Goal: Transaction & Acquisition: Subscribe to service/newsletter

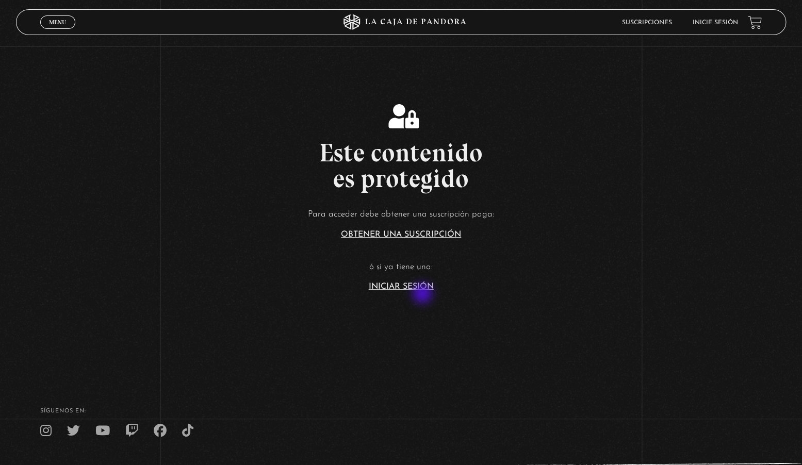
click at [423, 294] on section "Este contenido es protegido Para acceder debe obtener una suscripción paga: Obt…" at bounding box center [401, 186] width 802 height 372
click at [425, 287] on link "Iniciar Sesión" at bounding box center [401, 287] width 65 height 8
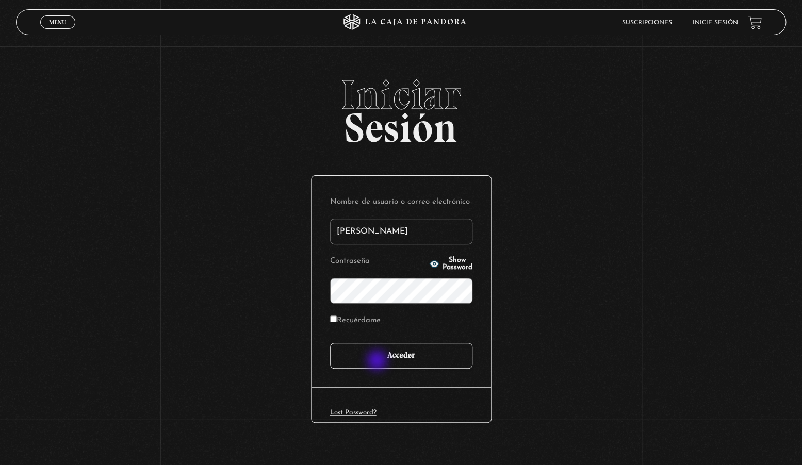
type input "Andre Z"
click at [378, 359] on input "Acceder" at bounding box center [401, 356] width 142 height 26
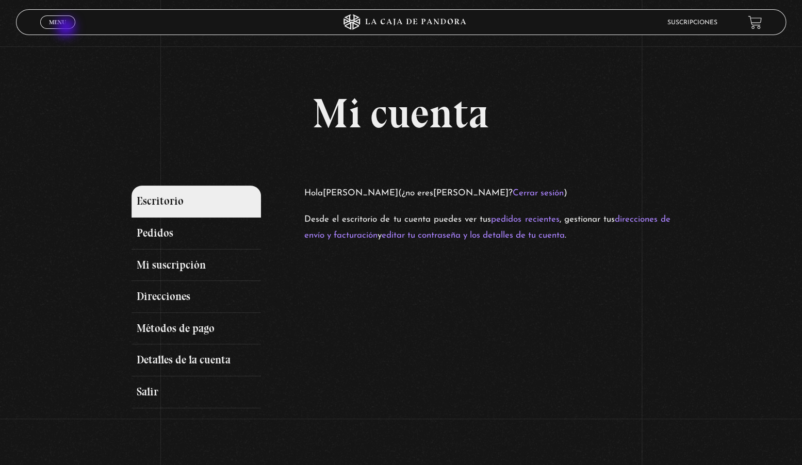
click at [65, 24] on span "Menu" at bounding box center [57, 22] width 17 height 6
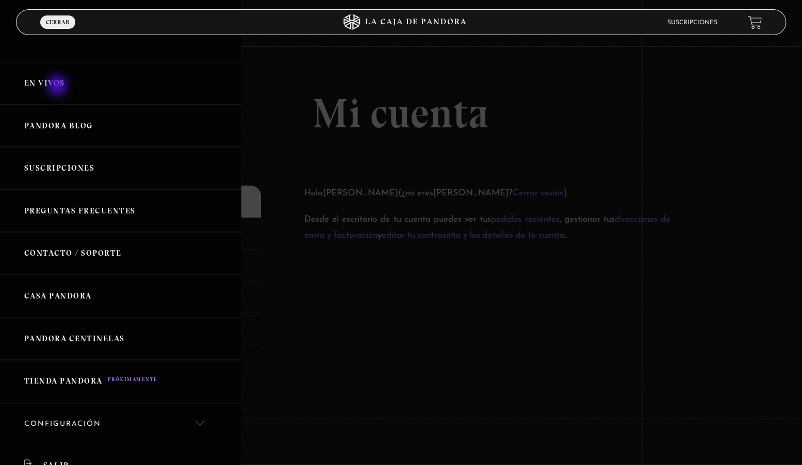
click at [58, 80] on link "En vivos" at bounding box center [120, 83] width 241 height 43
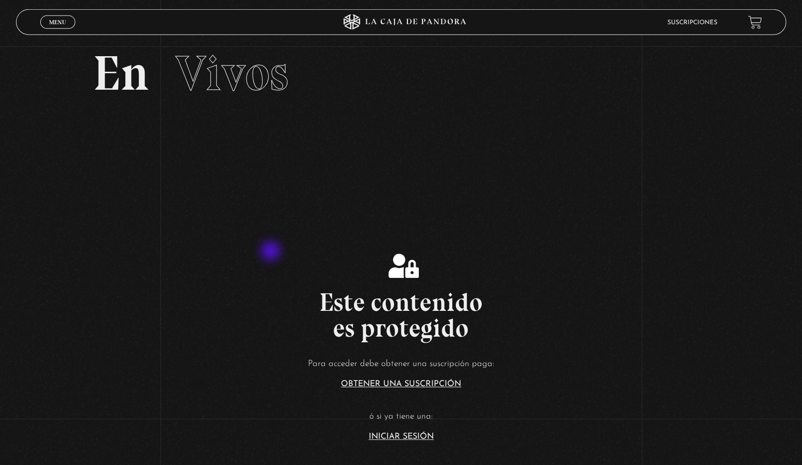
scroll to position [50, 0]
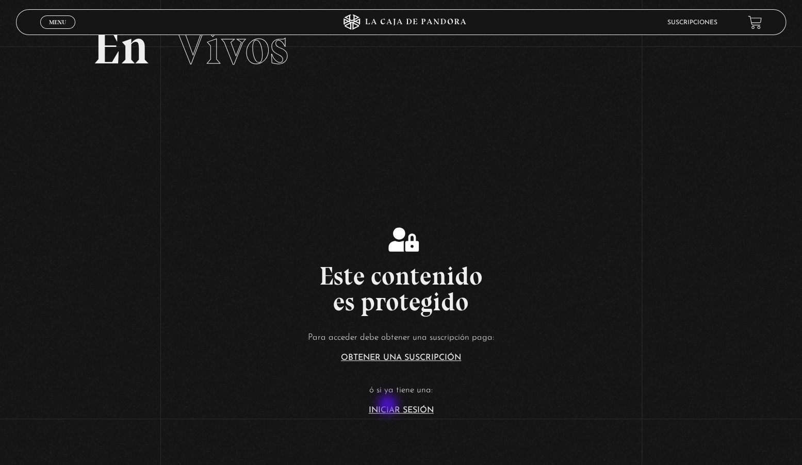
click at [389, 406] on article "Para acceder debe obtener una suscripción paga: Obtener una suscripción ó si ya…" at bounding box center [401, 372] width 802 height 84
click at [389, 409] on link "Iniciar Sesión" at bounding box center [401, 410] width 65 height 8
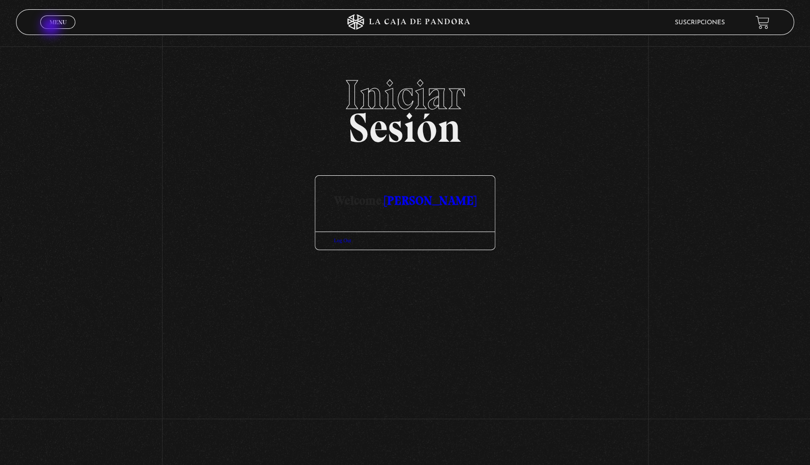
click at [52, 27] on link "Menu Cerrar" at bounding box center [57, 21] width 35 height 13
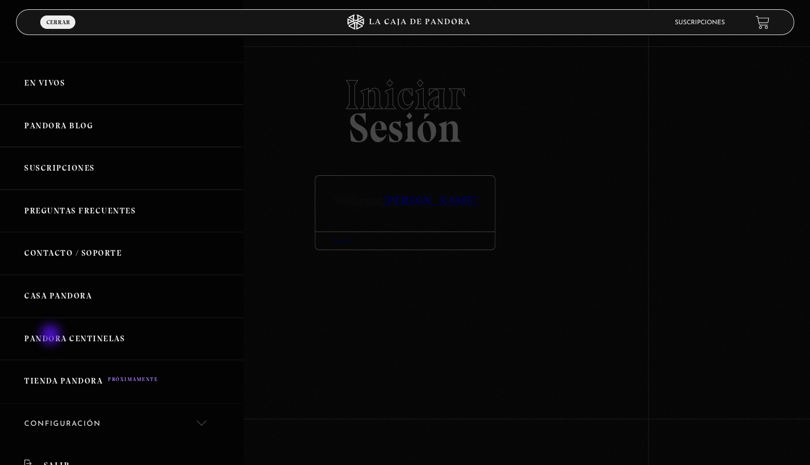
click at [52, 336] on link "Pandora Centinelas" at bounding box center [121, 339] width 243 height 43
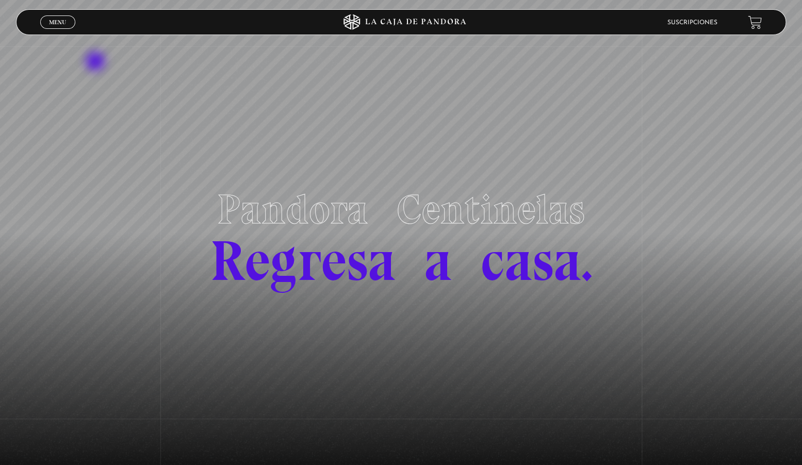
click at [96, 62] on section "Pandora Centinelas Regresa a casa." at bounding box center [401, 232] width 802 height 465
click at [47, 24] on link "Menu Cerrar" at bounding box center [57, 21] width 35 height 13
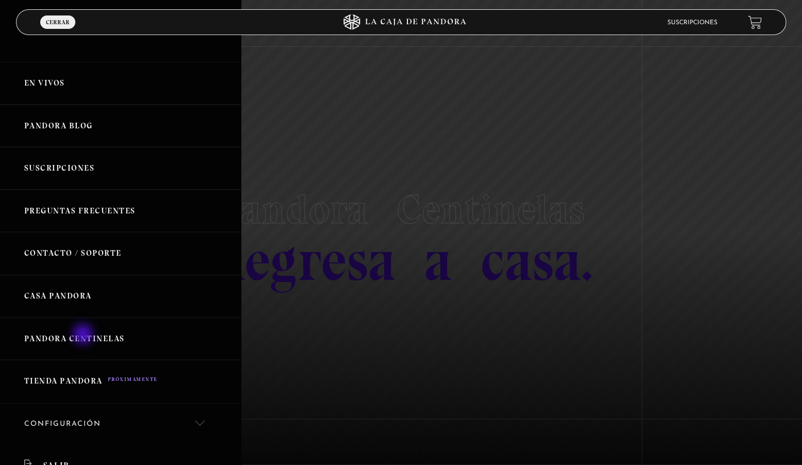
click at [84, 335] on link "Pandora Centinelas" at bounding box center [120, 339] width 241 height 43
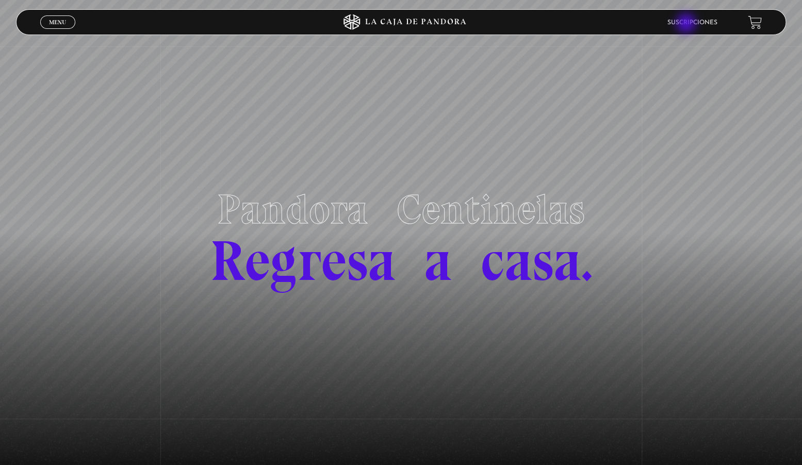
click at [687, 24] on link "Suscripciones" at bounding box center [692, 23] width 50 height 6
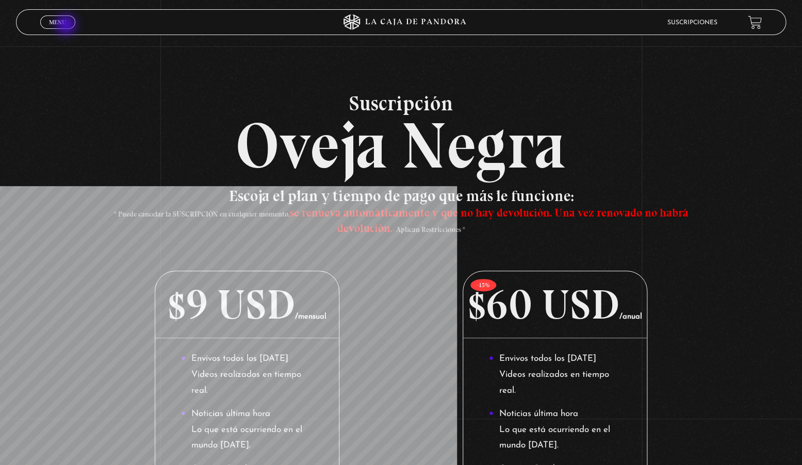
click at [67, 26] on link "Menu Cerrar" at bounding box center [57, 21] width 35 height 13
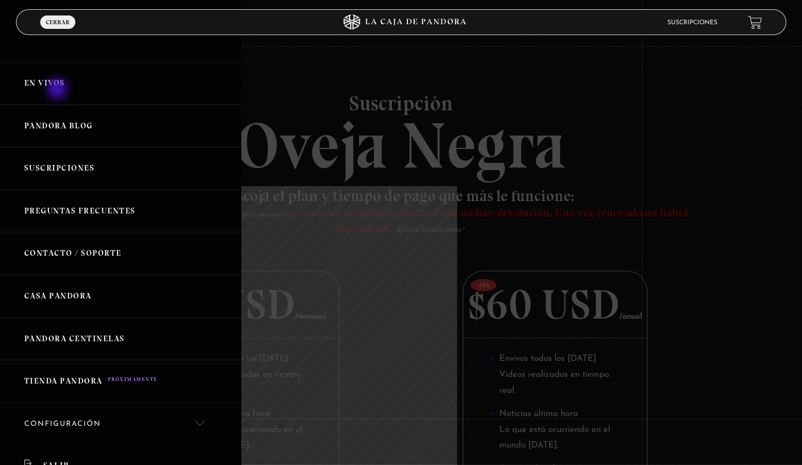
click at [58, 90] on link "En vivos" at bounding box center [120, 83] width 241 height 43
